Goal: Transaction & Acquisition: Book appointment/travel/reservation

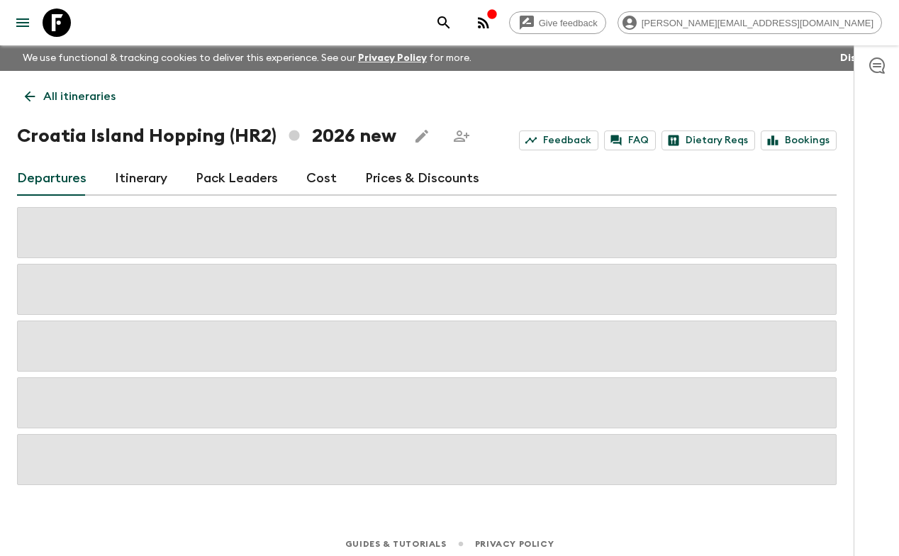
click at [64, 29] on icon at bounding box center [57, 23] width 28 height 28
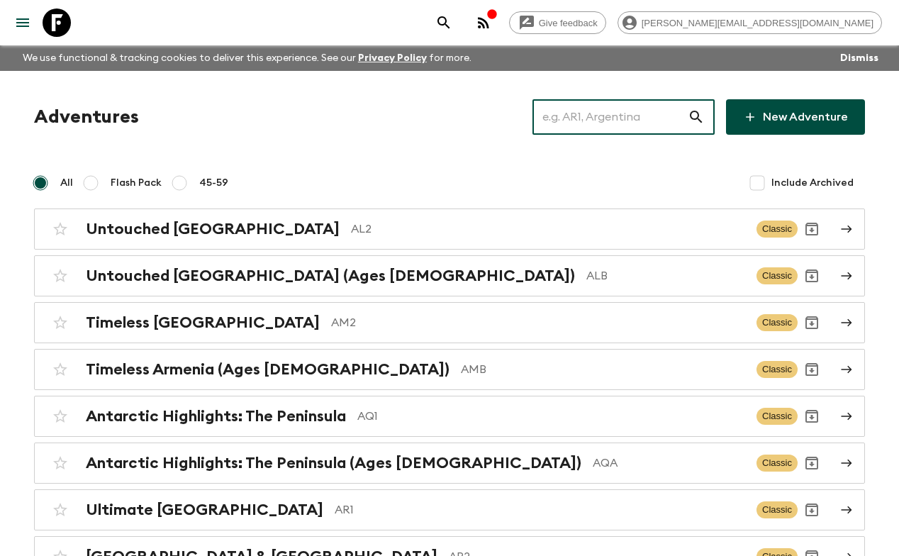
click at [599, 115] on input "text" at bounding box center [610, 117] width 155 height 40
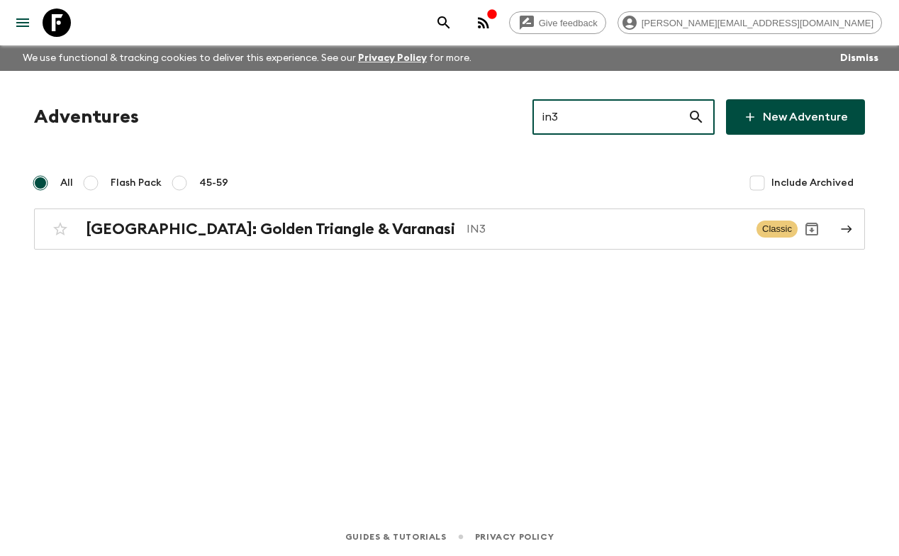
type input "in3"
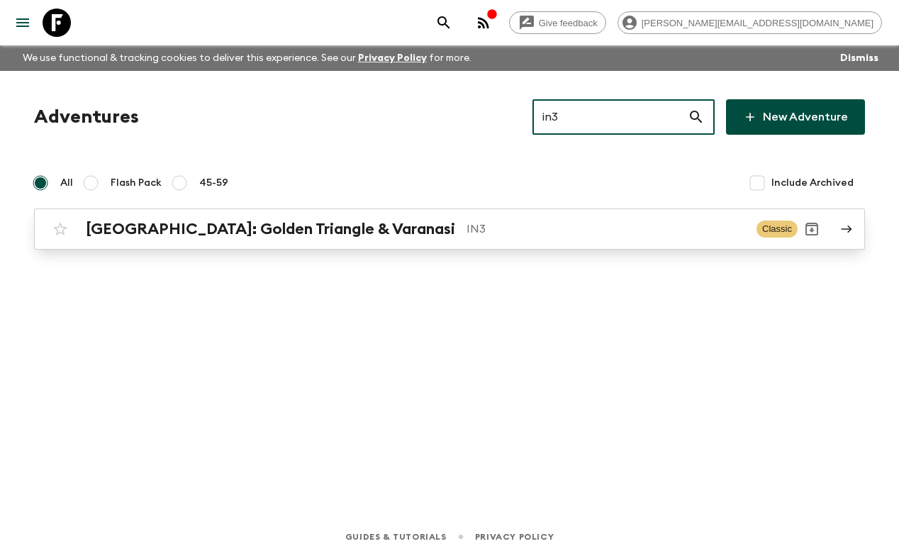
click at [245, 230] on h2 "[GEOGRAPHIC_DATA]: Golden Triangle & Varanasi" at bounding box center [271, 229] width 370 height 18
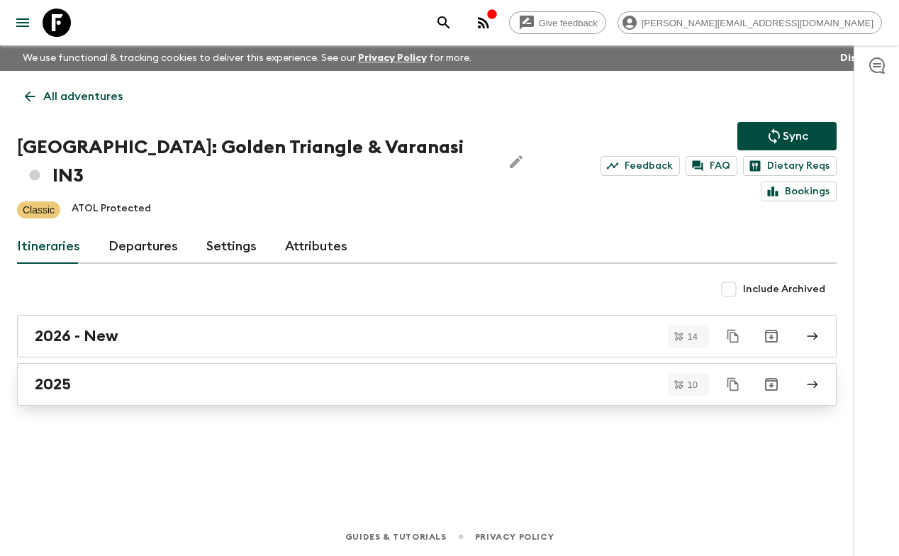
click at [84, 375] on div "2025" at bounding box center [414, 384] width 758 height 18
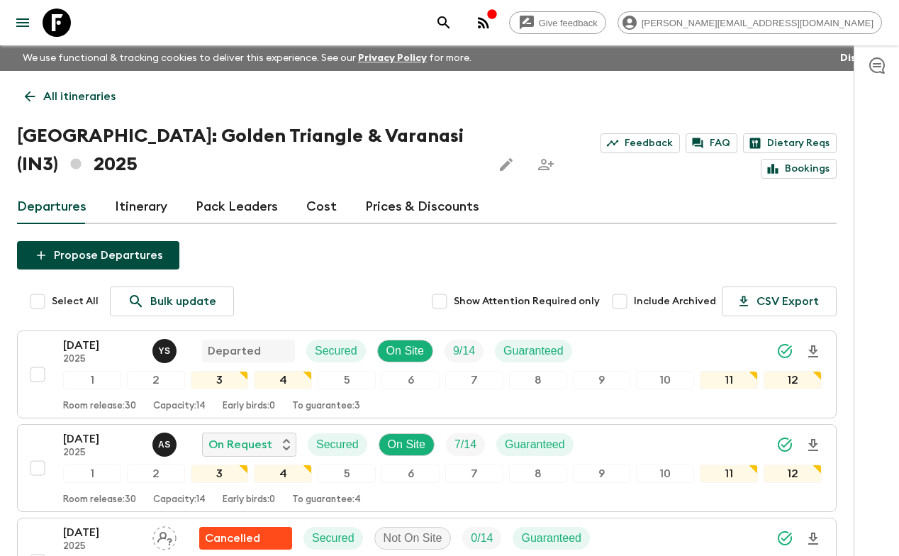
click at [866, 298] on div at bounding box center [876, 300] width 45 height 511
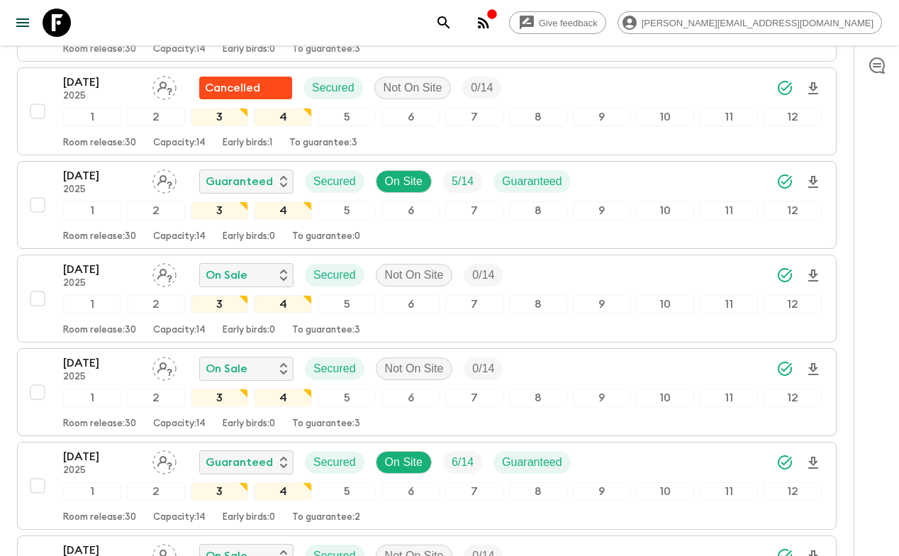
scroll to position [636, 0]
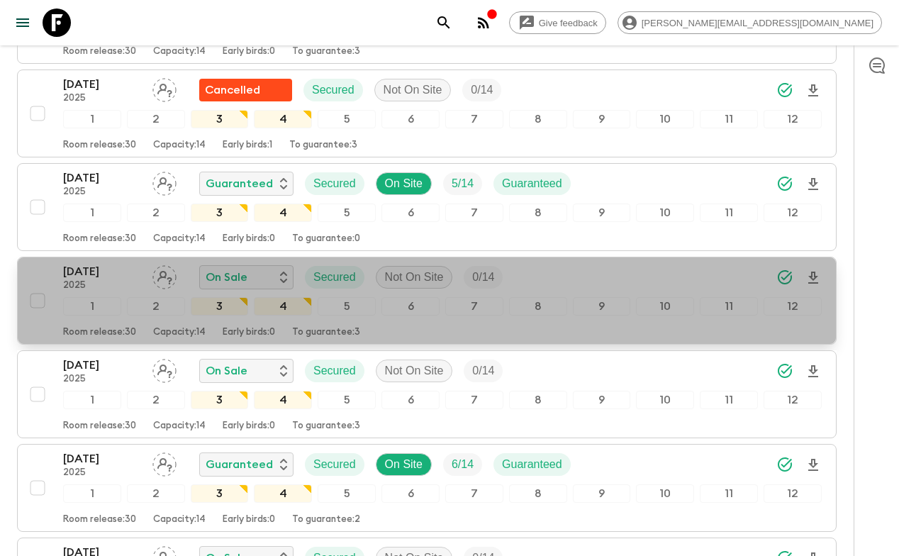
click at [87, 271] on p "[DATE]" at bounding box center [102, 271] width 78 height 17
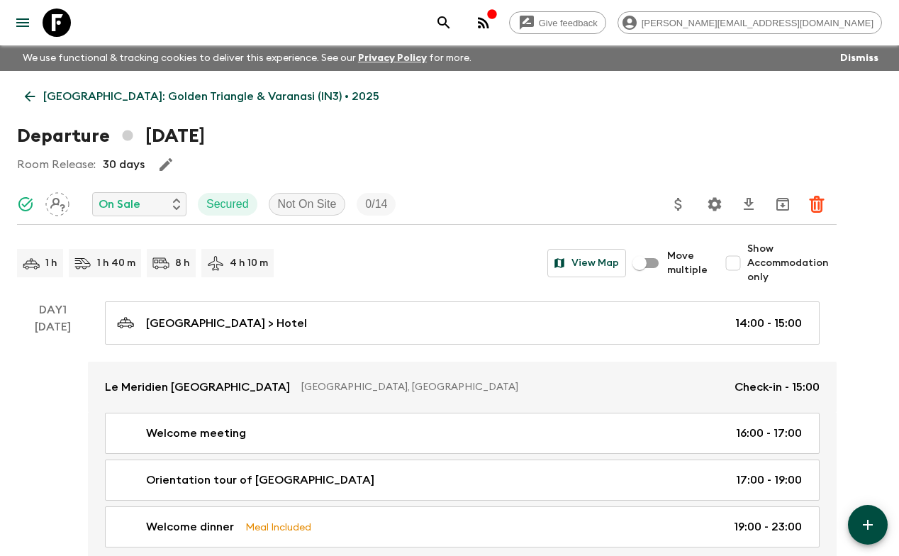
click at [836, 169] on div "Room Release: 30 days" at bounding box center [427, 164] width 820 height 28
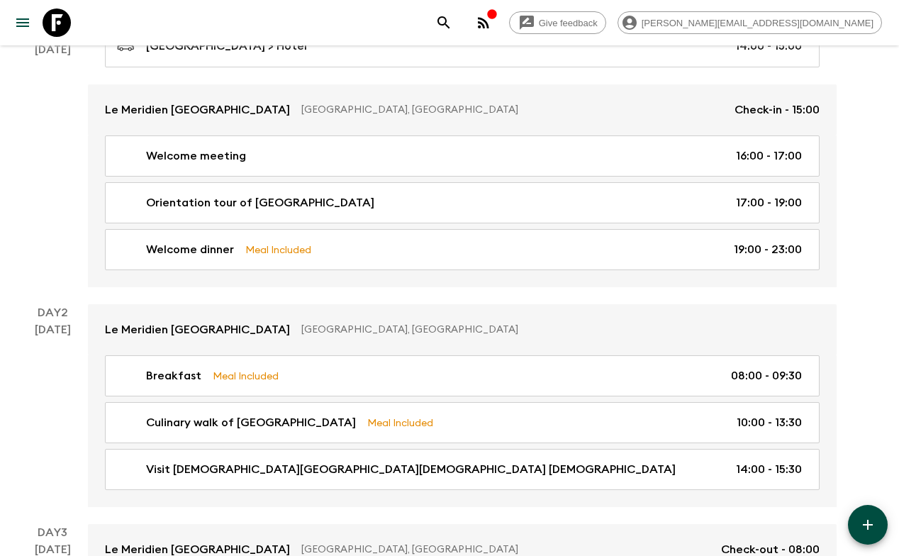
scroll to position [284, 0]
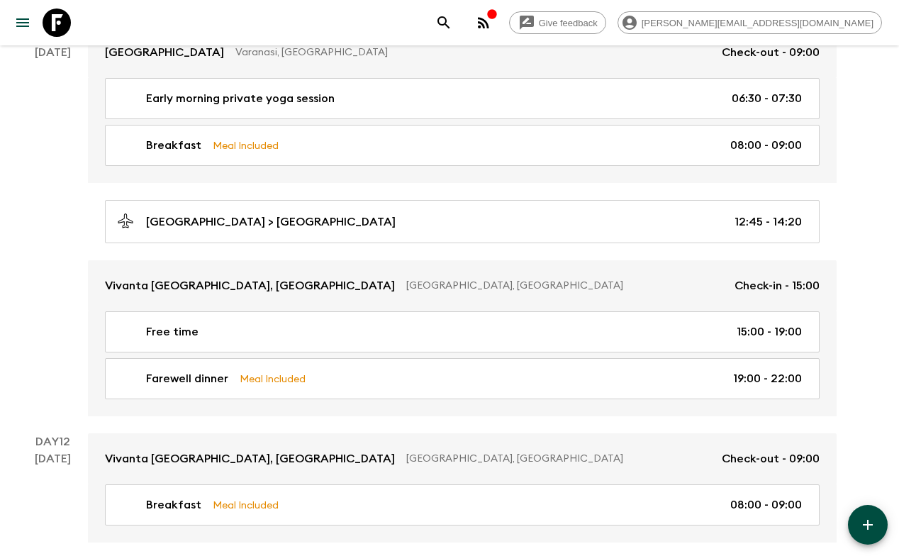
scroll to position [3529, 0]
